Goal: Information Seeking & Learning: Learn about a topic

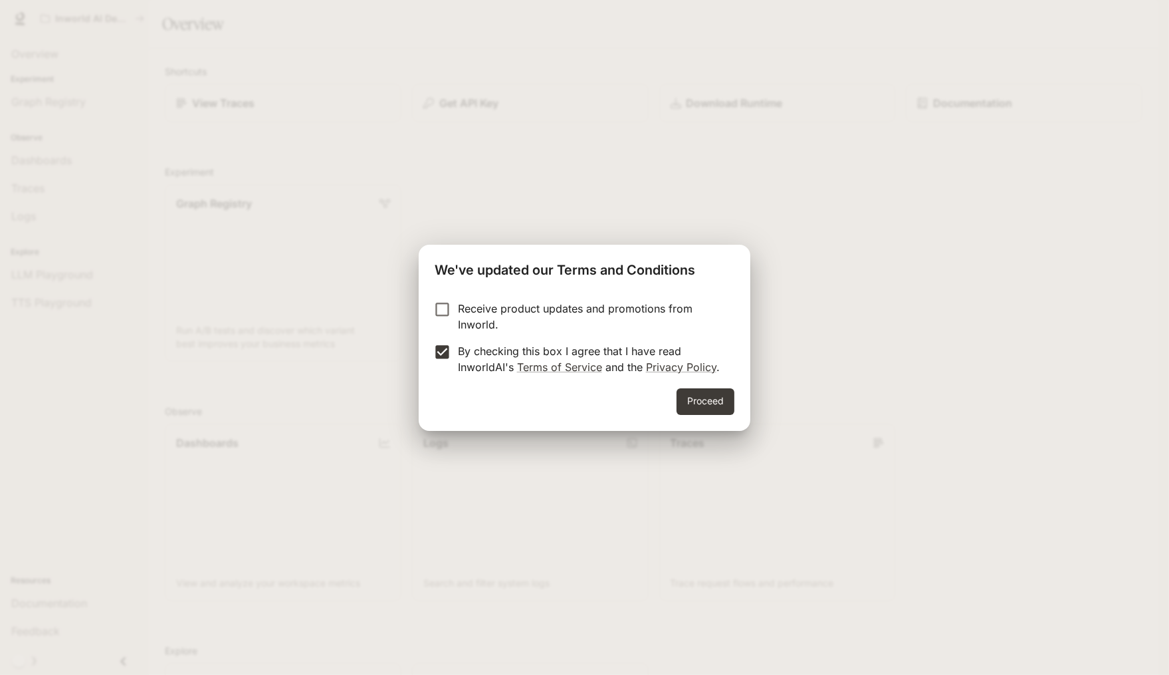
drag, startPoint x: 705, startPoint y: 398, endPoint x: 689, endPoint y: 399, distance: 16.7
click at [704, 398] on button "Proceed" at bounding box center [706, 401] width 58 height 27
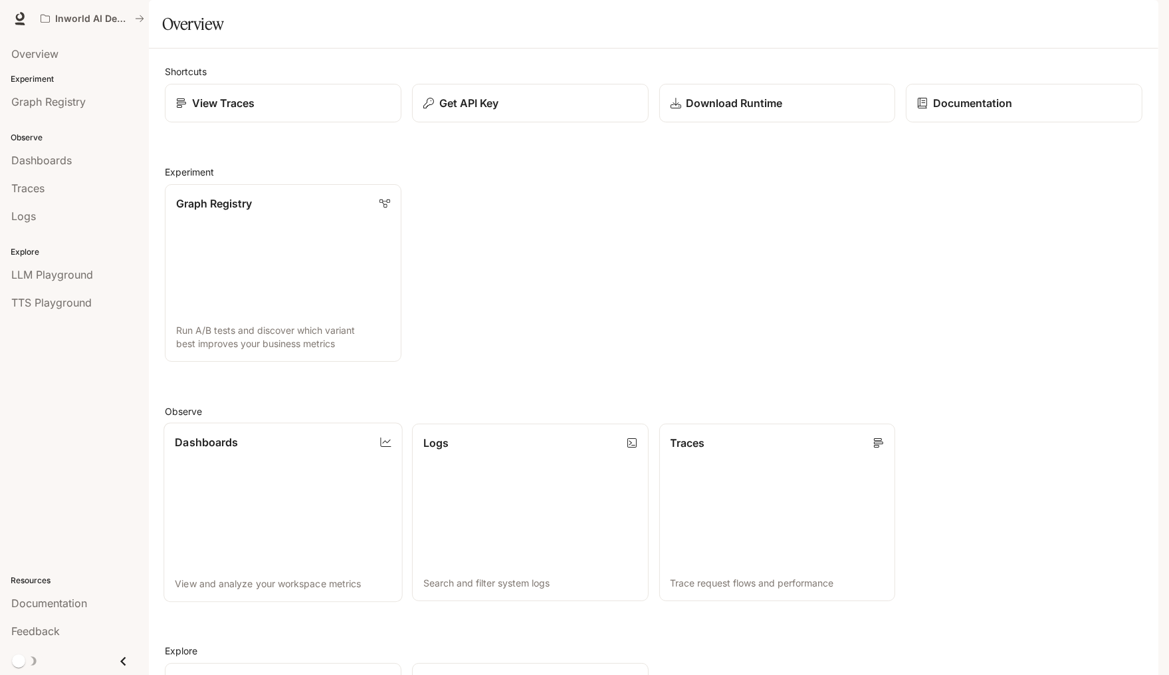
click at [293, 498] on link "Dashboards View and analyze your workspace metrics" at bounding box center [283, 511] width 239 height 179
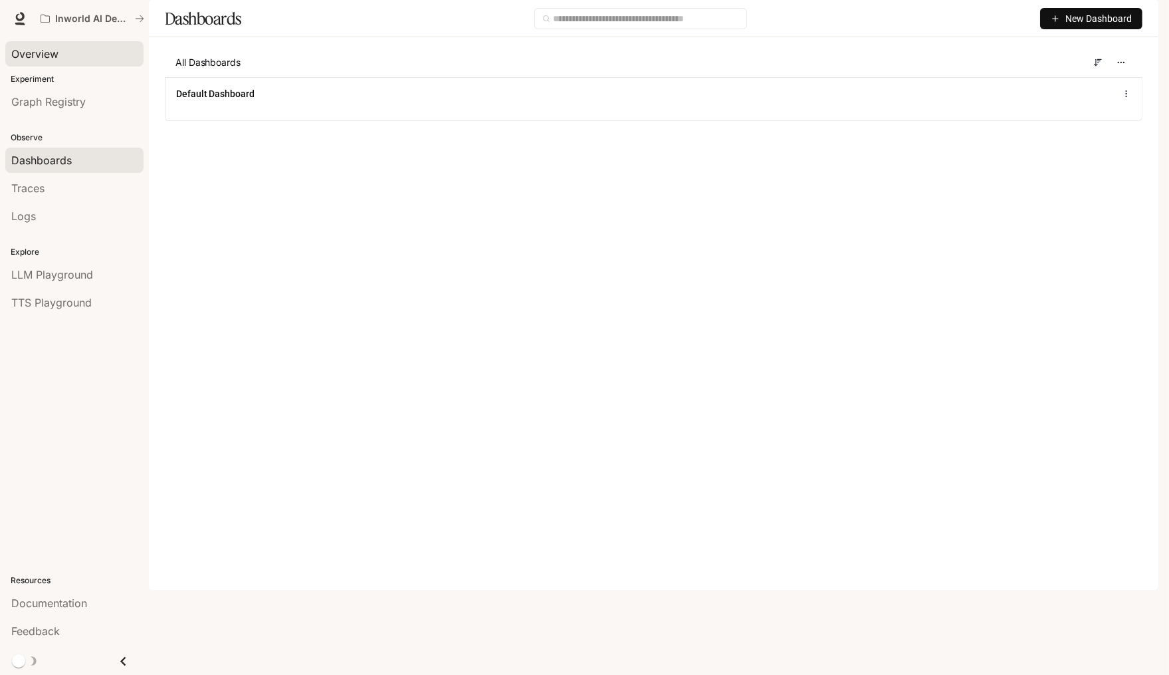
click at [56, 58] on span "Overview" at bounding box center [34, 54] width 47 height 16
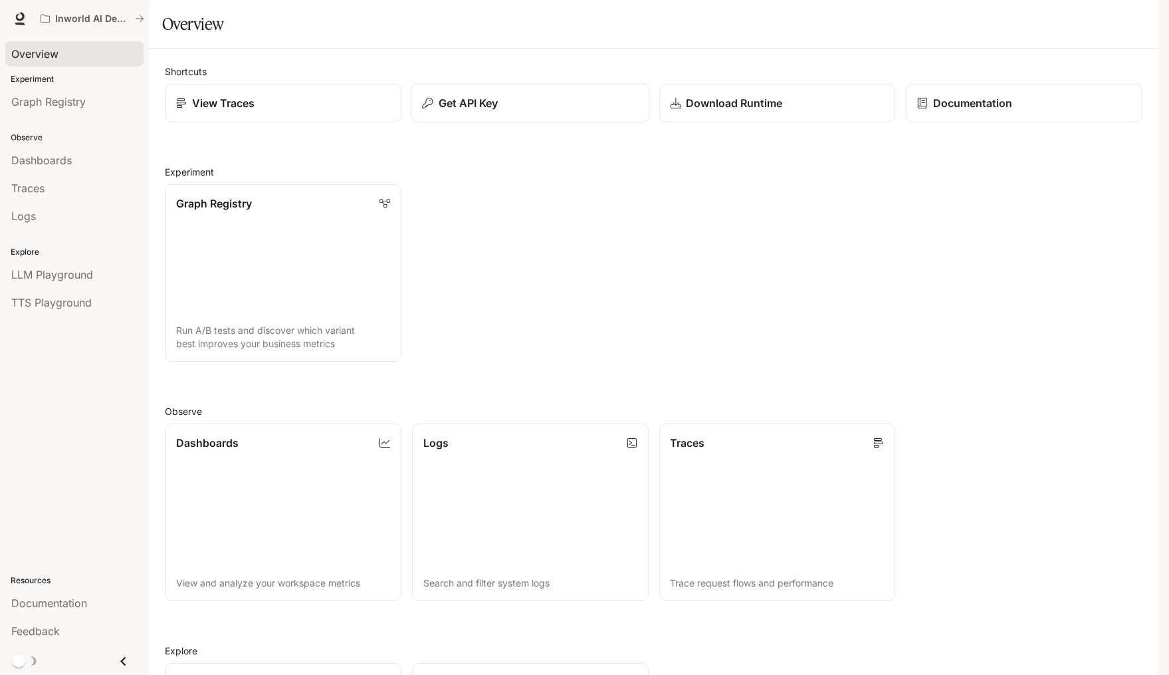
click at [540, 111] on div "Get API Key" at bounding box center [530, 103] width 216 height 16
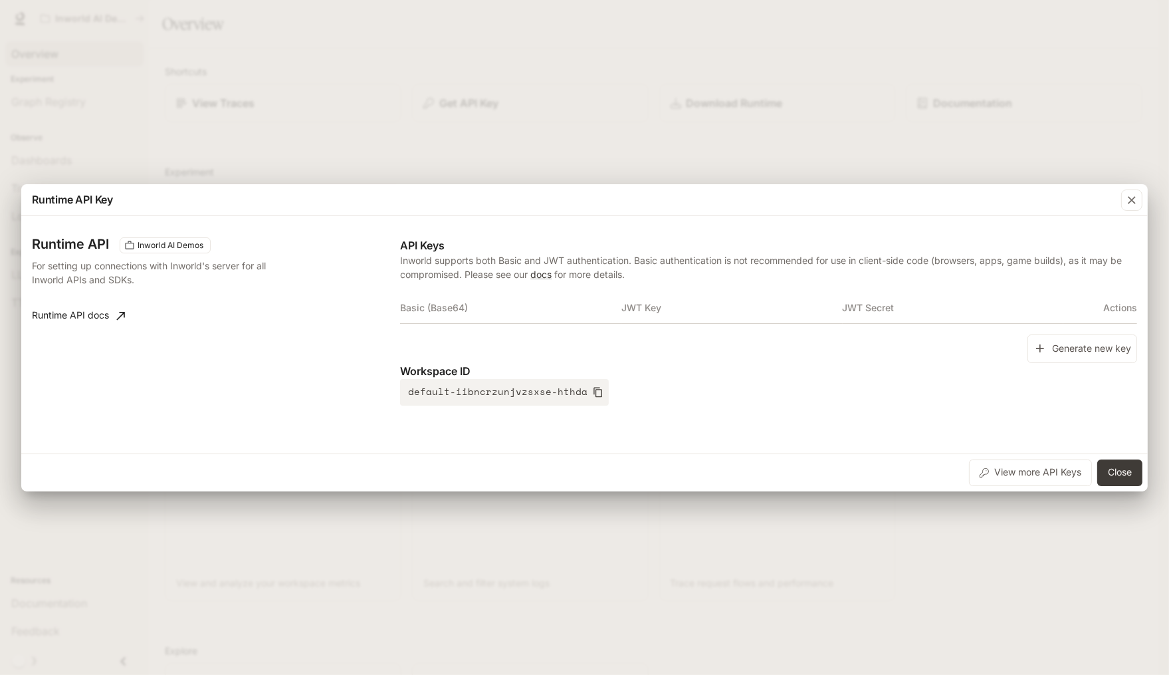
click at [114, 314] on icon at bounding box center [120, 315] width 13 height 13
click at [737, 152] on div "Runtime API Key Runtime API Inworld AI Demos For setting up connections with In…" at bounding box center [584, 337] width 1169 height 675
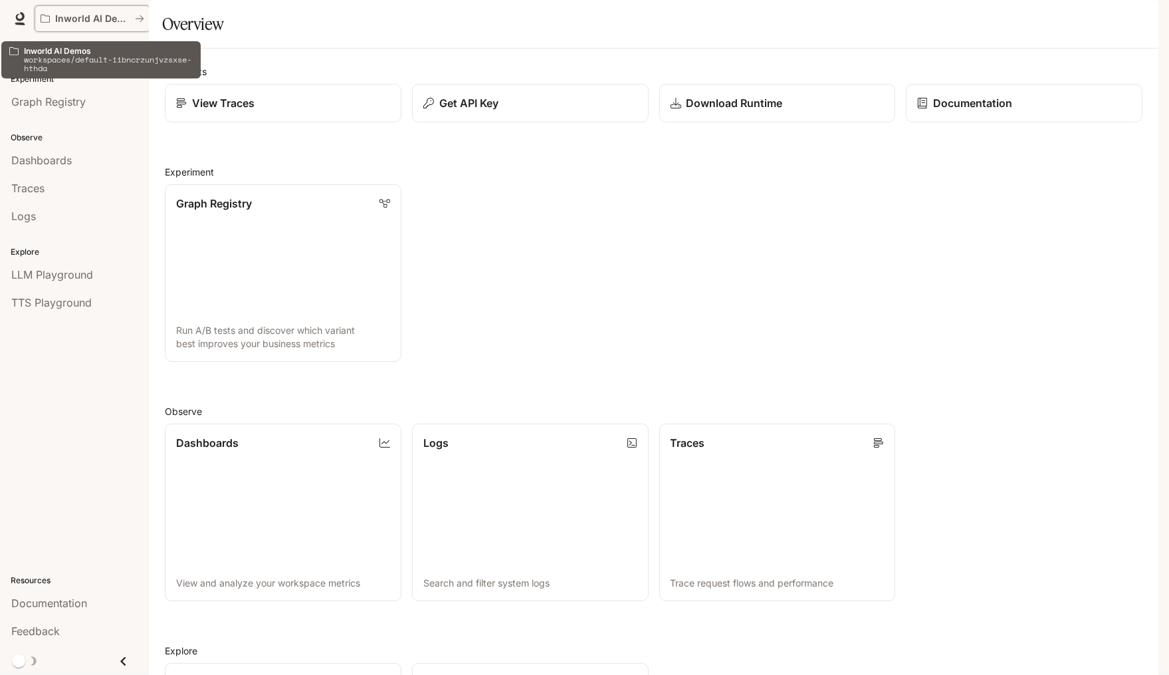
click at [112, 17] on p "Inworld AI Demos" at bounding box center [92, 18] width 74 height 11
click at [275, 123] on link "View Traces" at bounding box center [283, 103] width 239 height 39
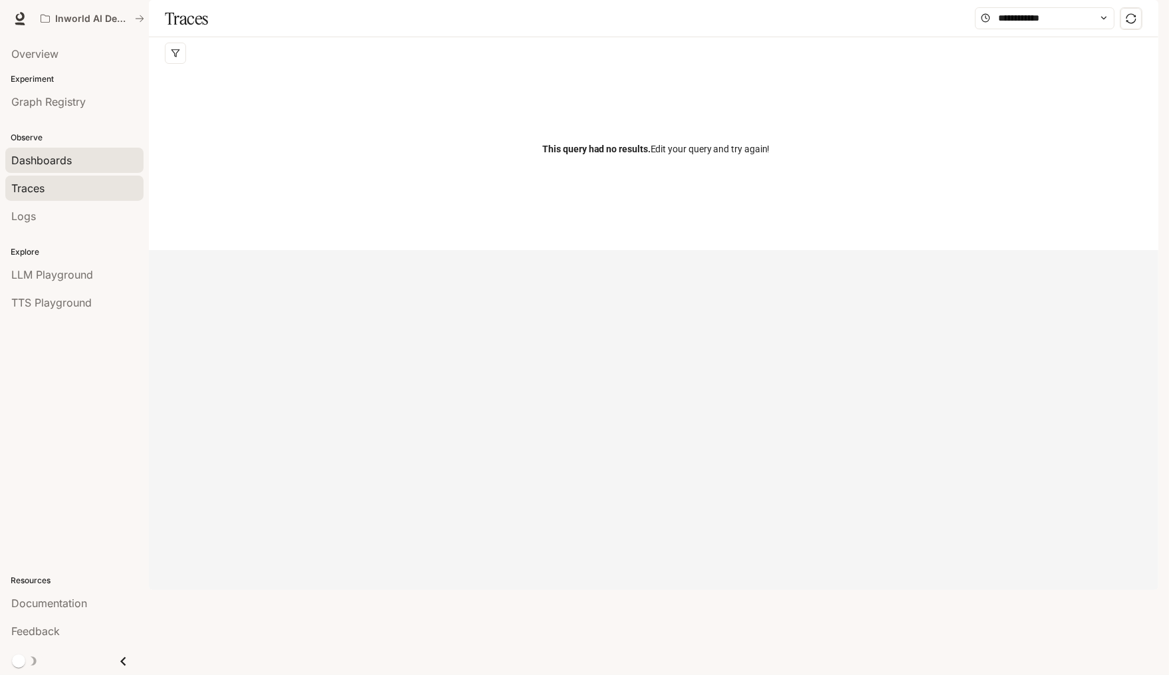
click at [84, 162] on div "Dashboards" at bounding box center [74, 160] width 126 height 16
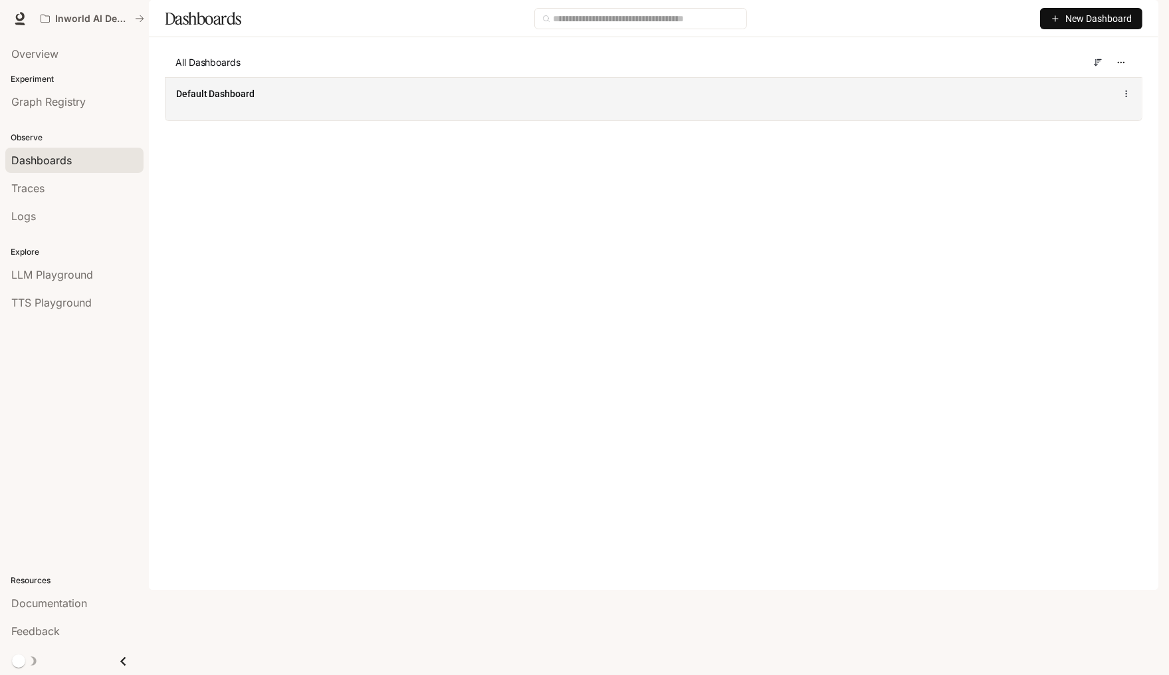
click at [219, 120] on div "Default Dashboard" at bounding box center [654, 98] width 976 height 43
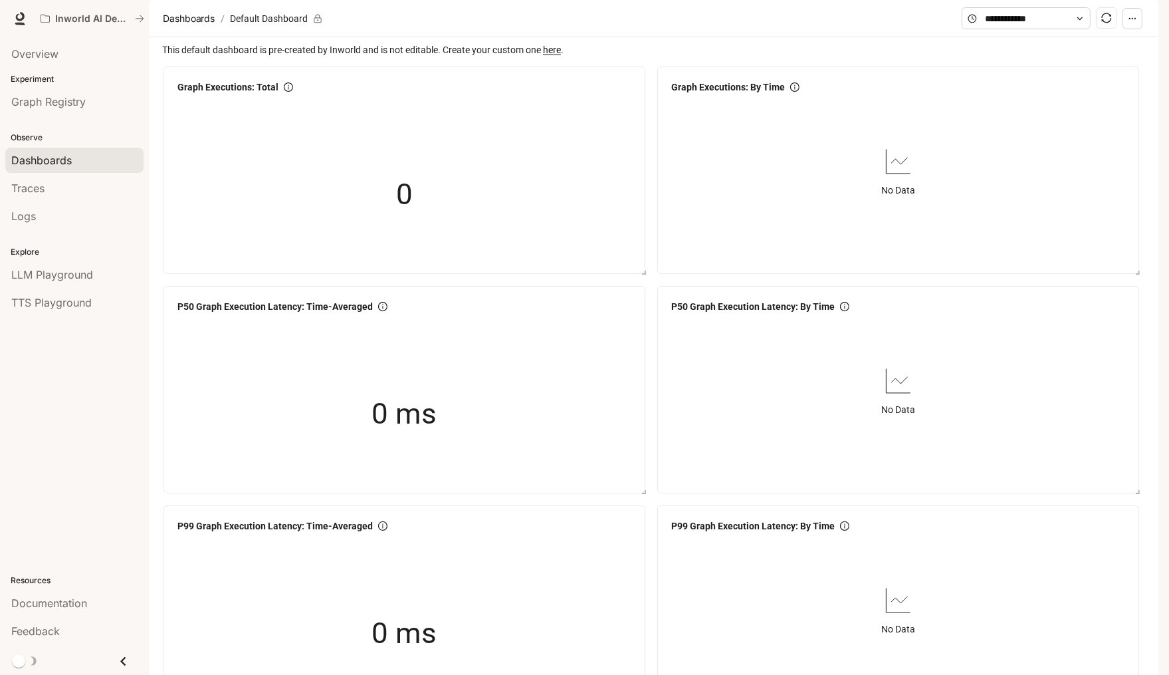
scroll to position [360, 0]
click at [70, 52] on div "Overview" at bounding box center [74, 54] width 126 height 16
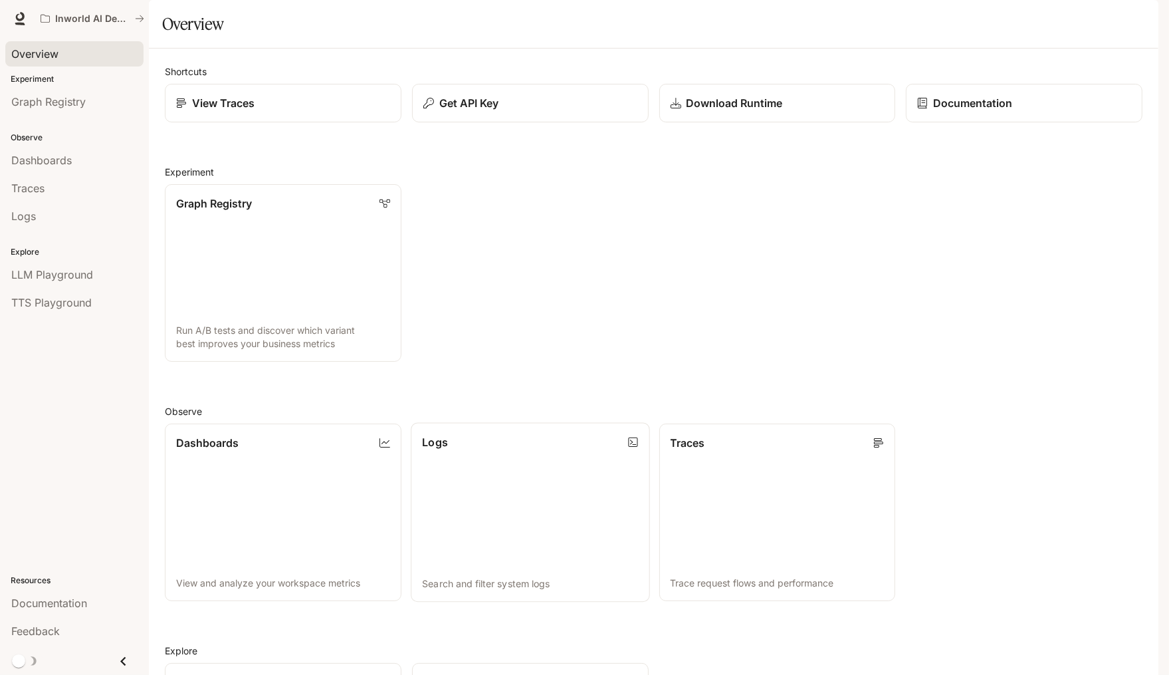
scroll to position [223, 0]
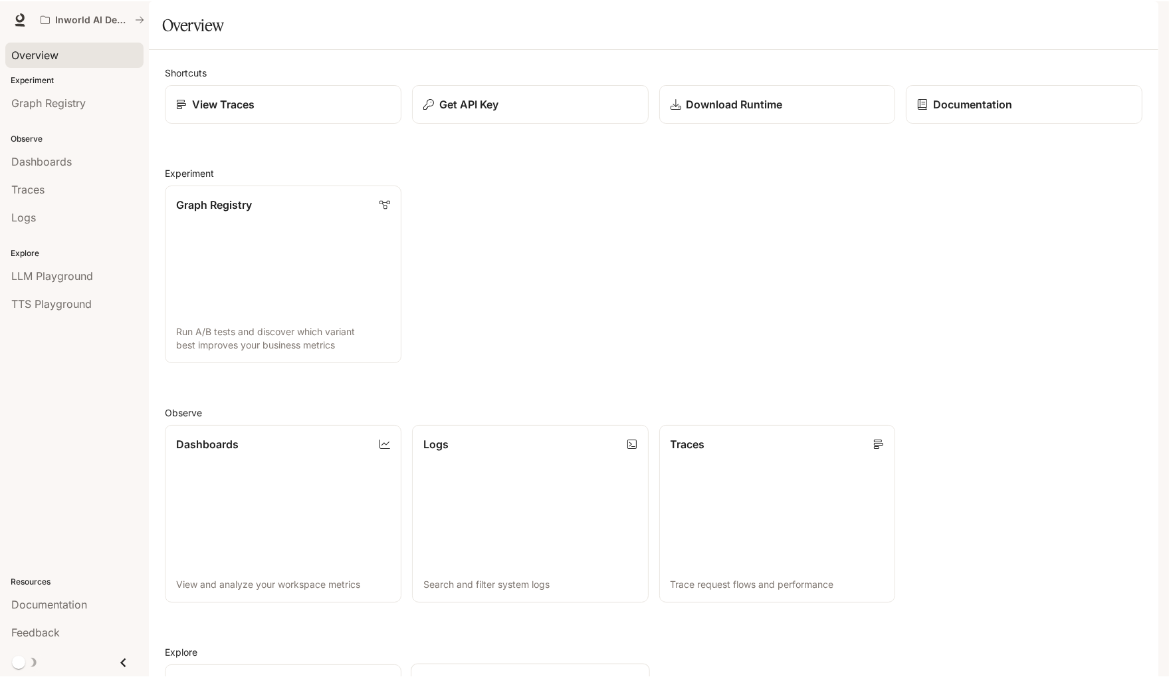
scroll to position [223, 0]
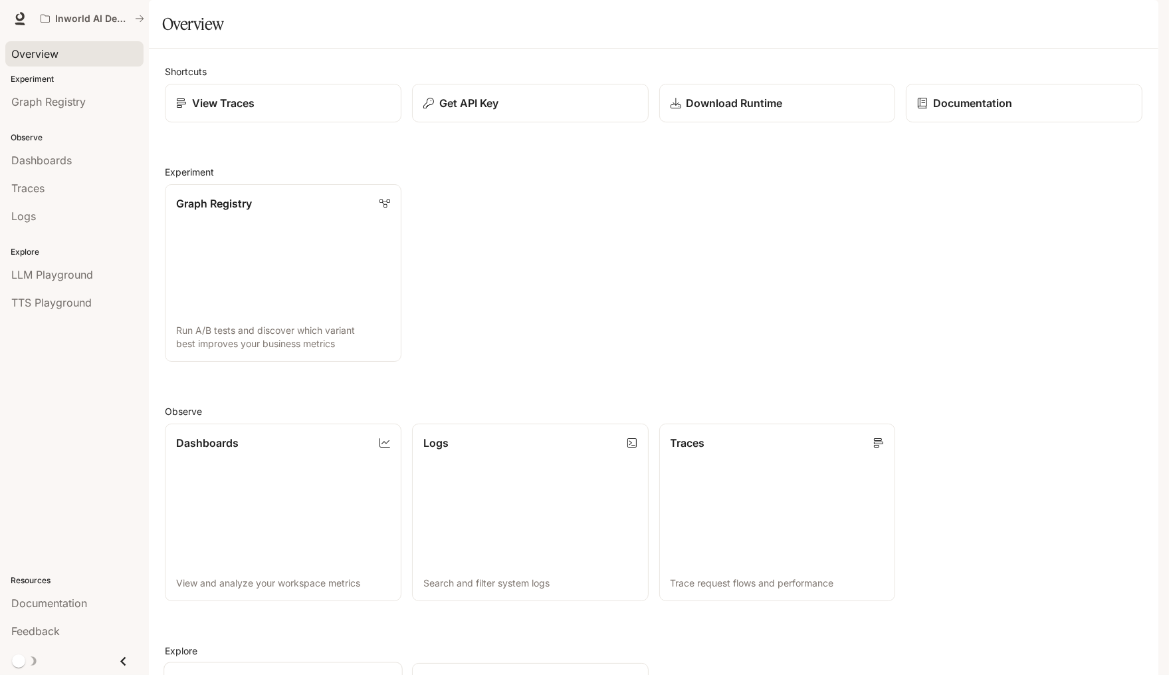
click at [1135, 11] on div "button" at bounding box center [1140, 18] width 19 height 19
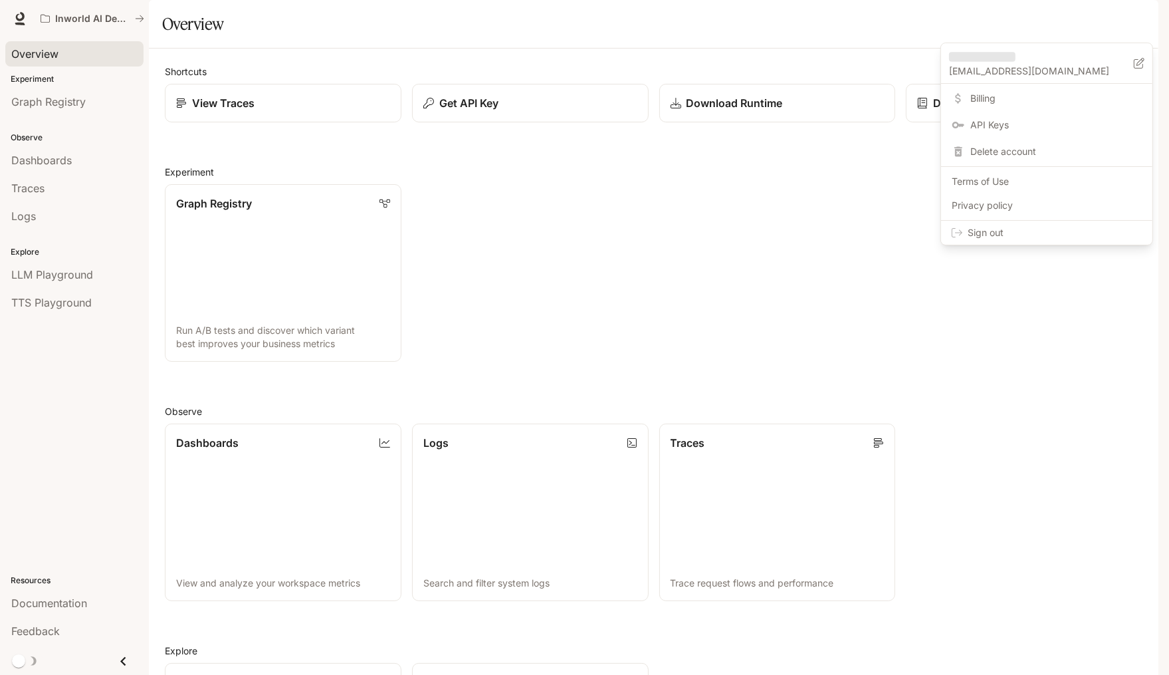
click at [1010, 104] on span "Billing" at bounding box center [1055, 98] width 171 height 13
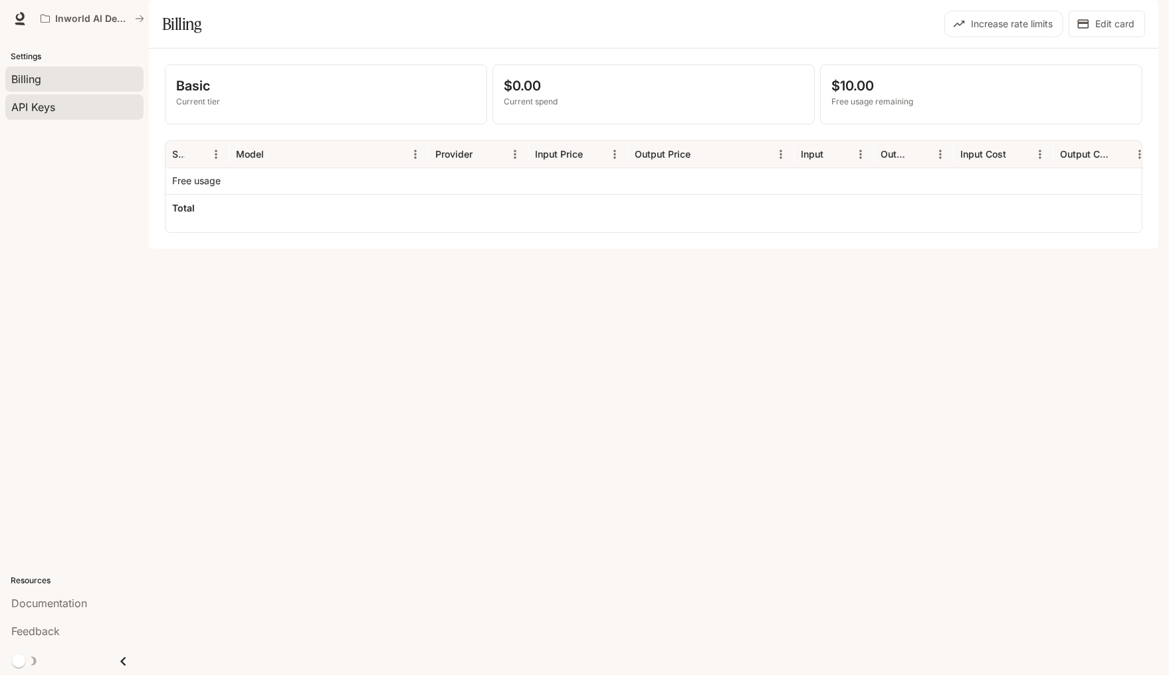
click at [116, 100] on div "API Keys" at bounding box center [74, 107] width 126 height 16
